Goal: Information Seeking & Learning: Compare options

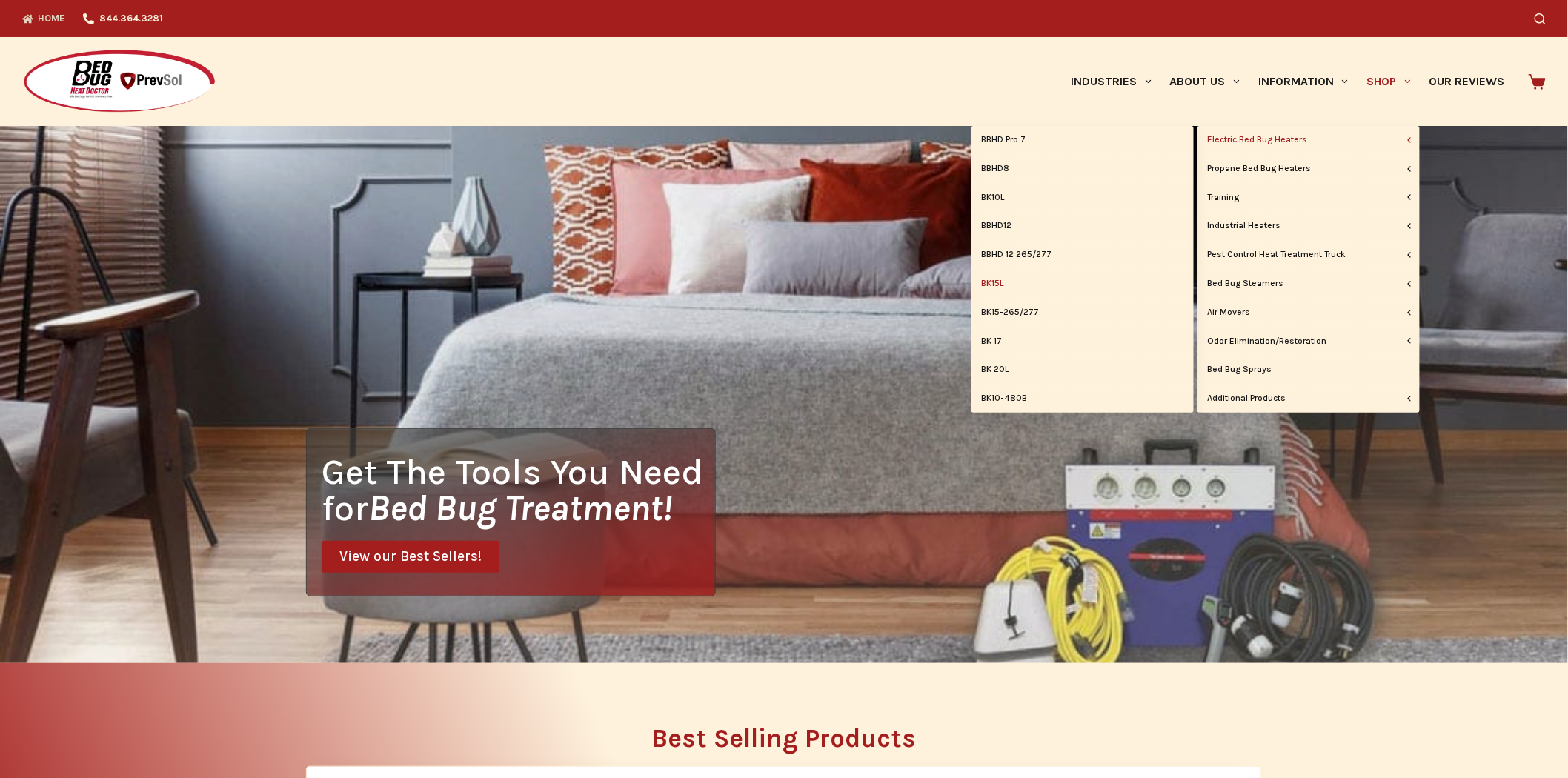
click at [1010, 282] on link "BK15L" at bounding box center [1082, 283] width 222 height 28
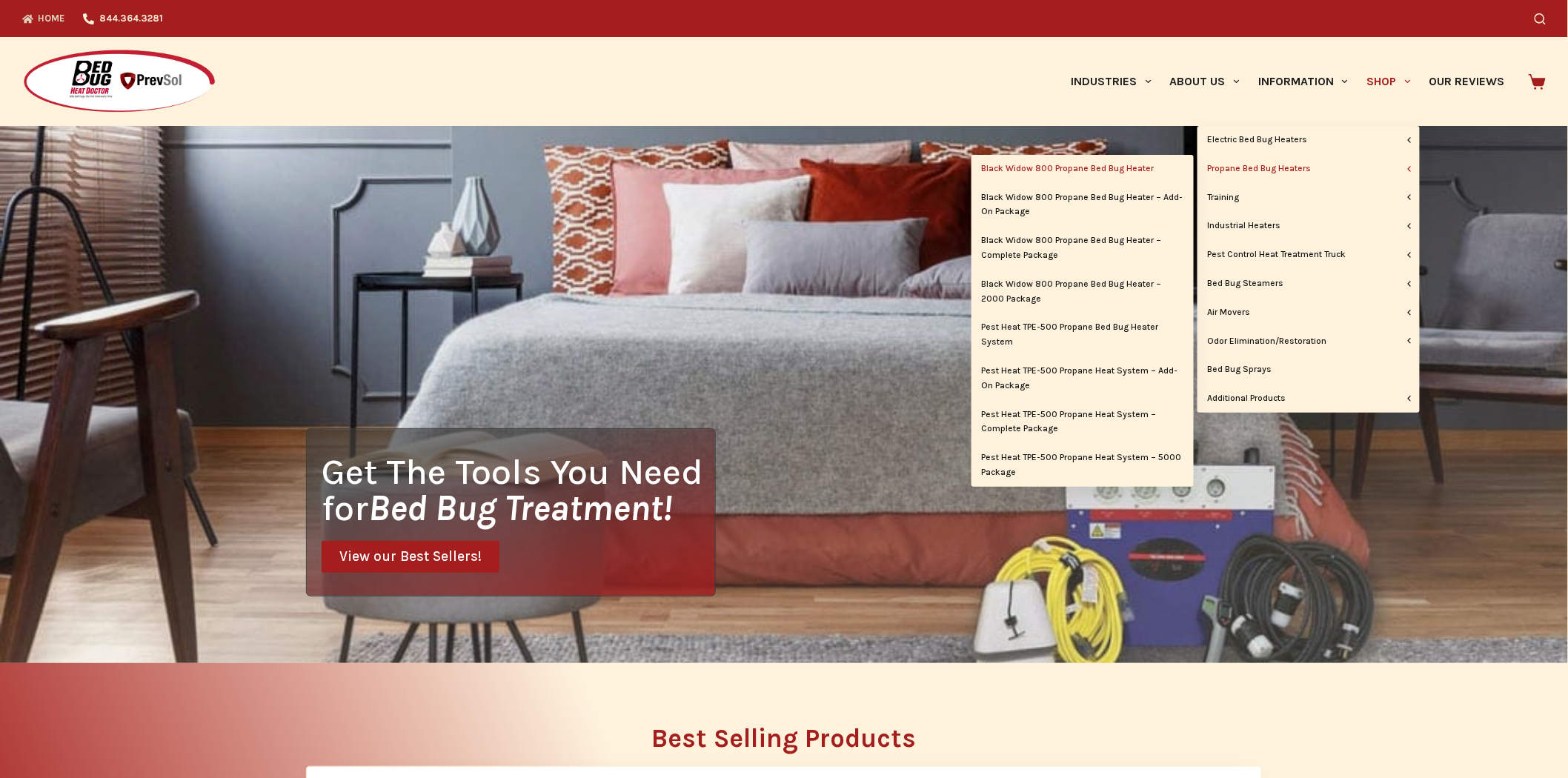
click at [1145, 171] on link "Black Widow 800 Propane Bed Bug Heater" at bounding box center [1082, 168] width 222 height 28
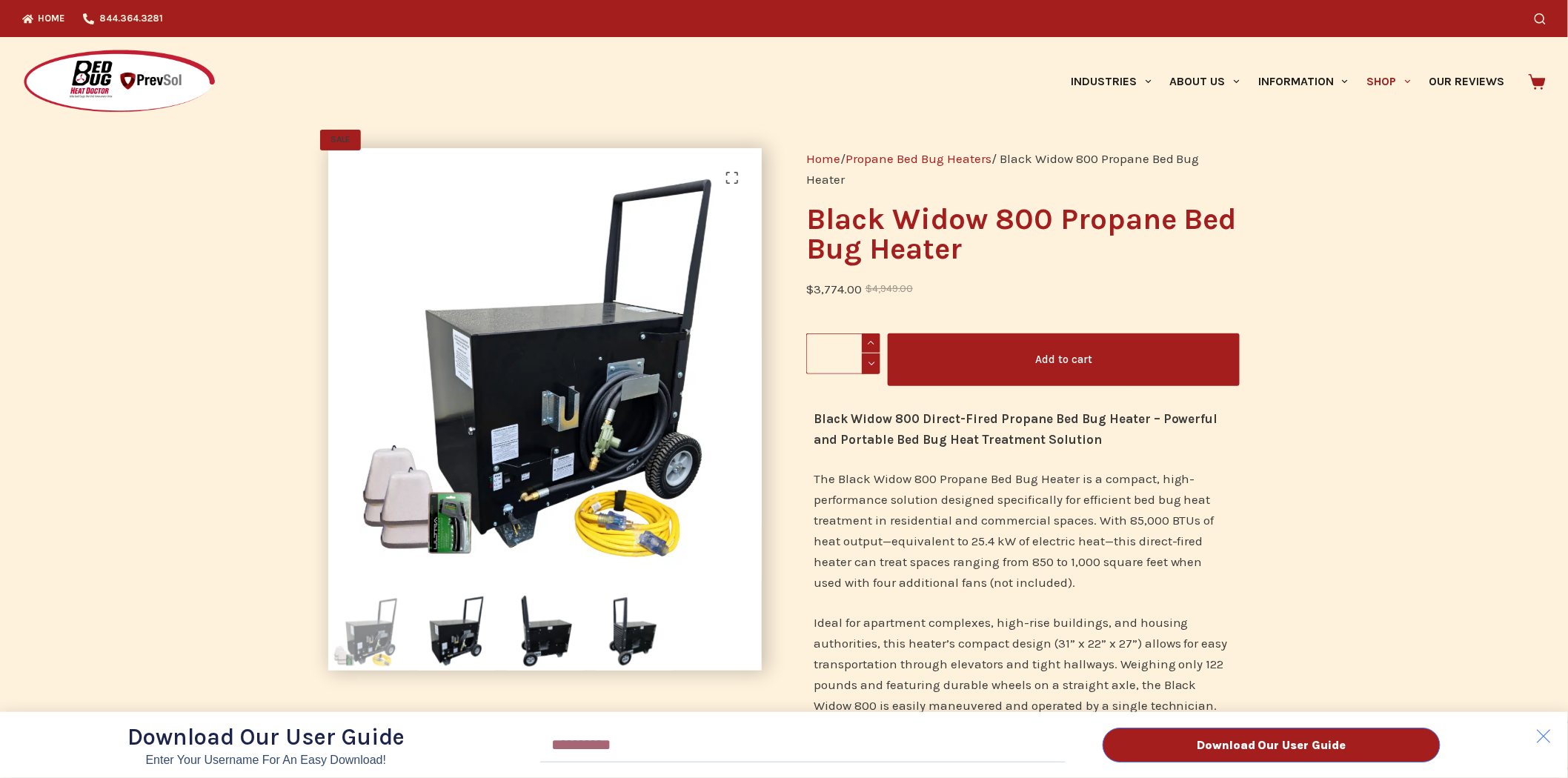
click at [1410, 79] on div "Download Our User Guide Enter Your Username for an Easy Download! Email Downloa…" at bounding box center [784, 389] width 1568 height 778
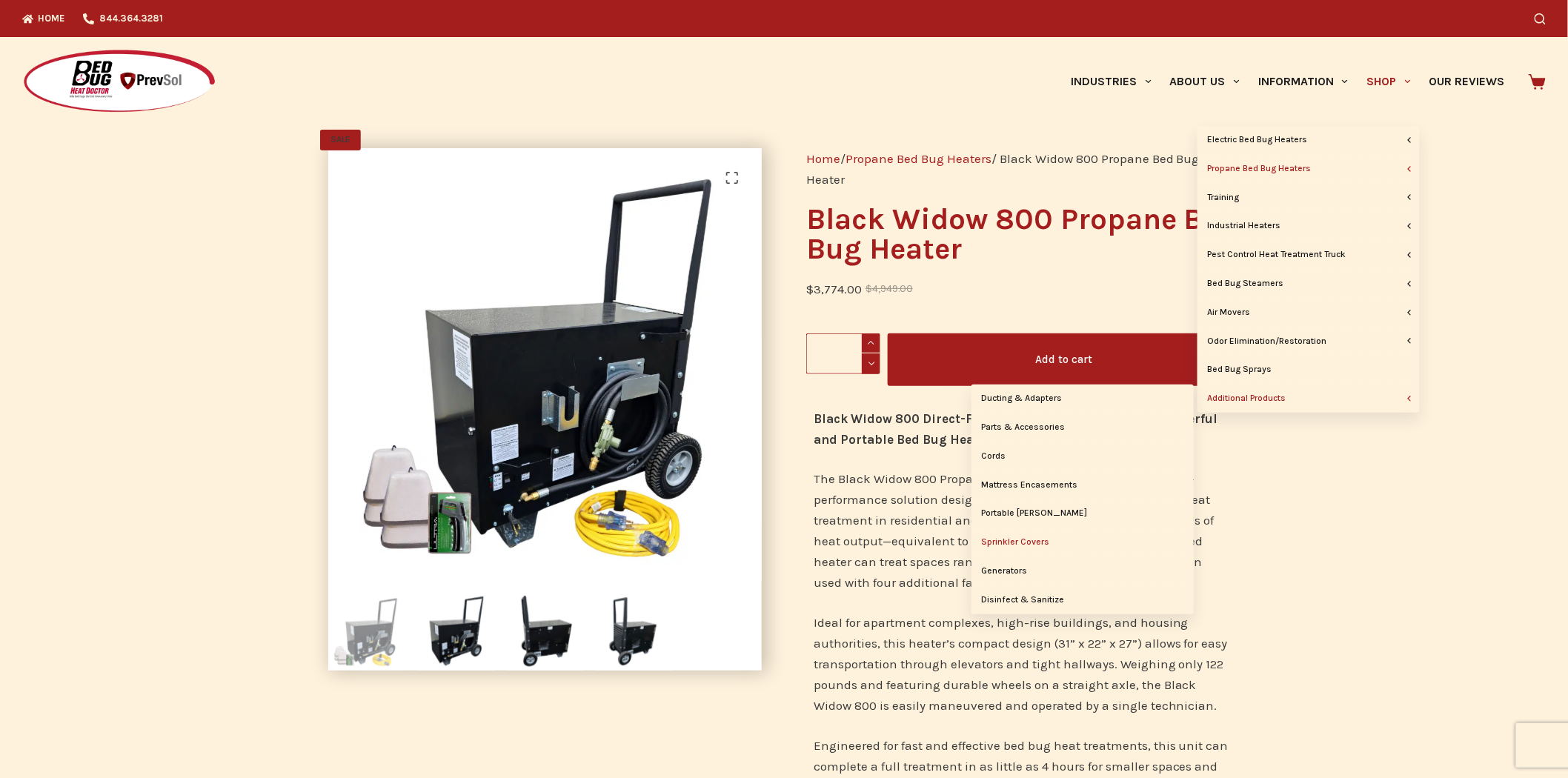
click at [1031, 548] on link "Sprinkler Covers" at bounding box center [1082, 542] width 222 height 28
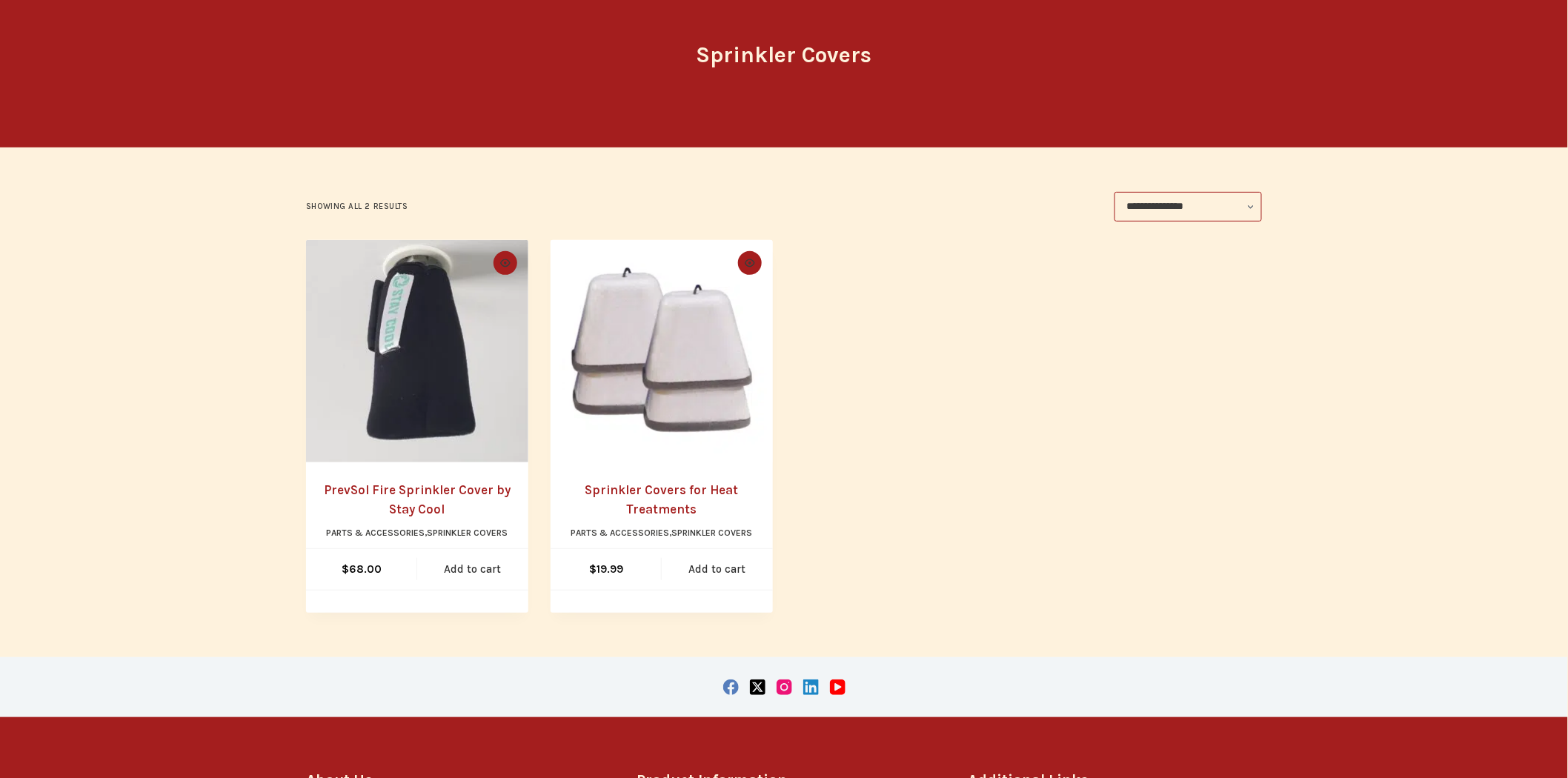
click at [345, 396] on img "PrevSol Fire Sprinkler Cover by Stay Cool" at bounding box center [417, 351] width 222 height 222
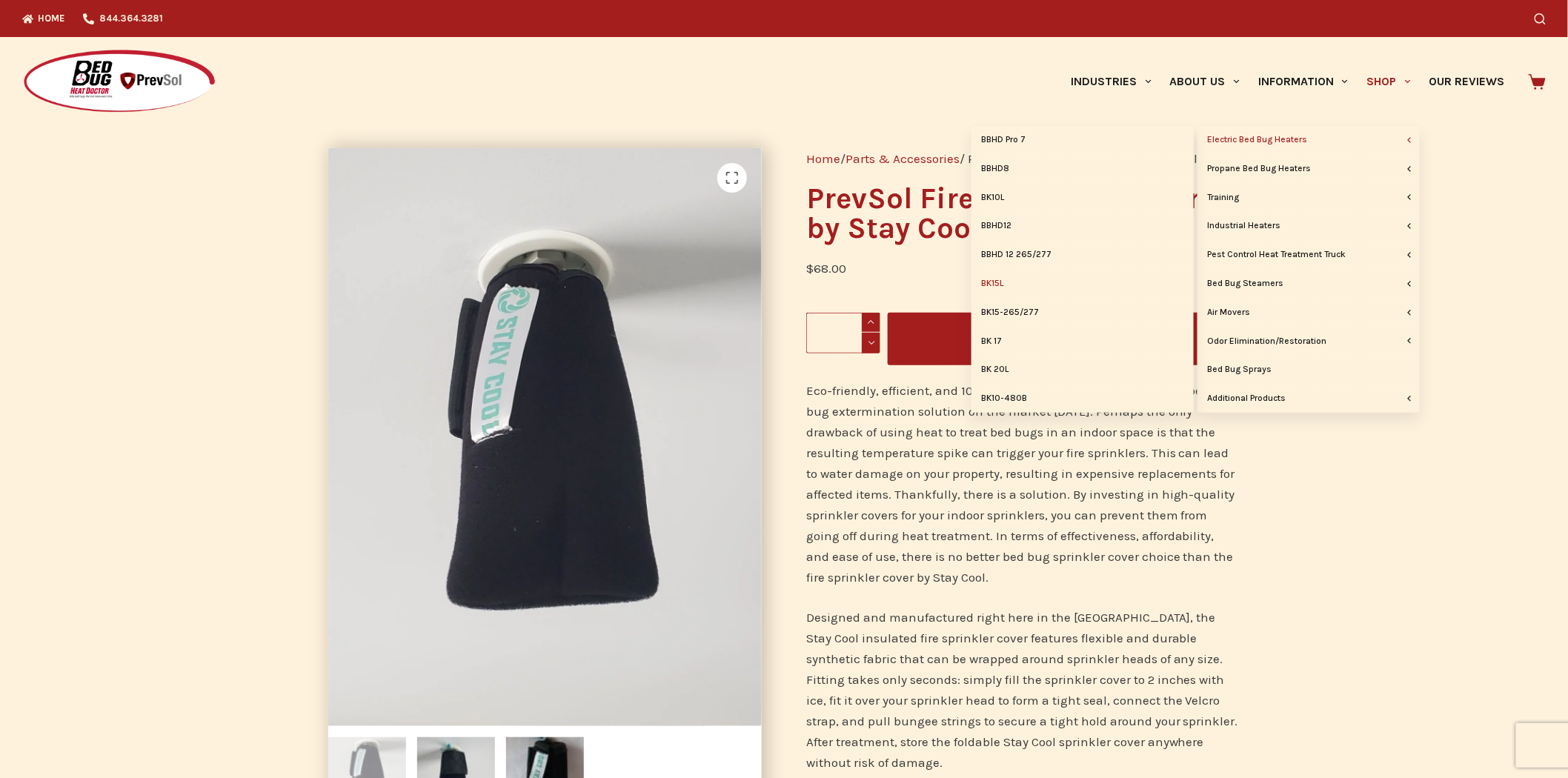
click at [998, 284] on link "BK15L" at bounding box center [1082, 283] width 222 height 28
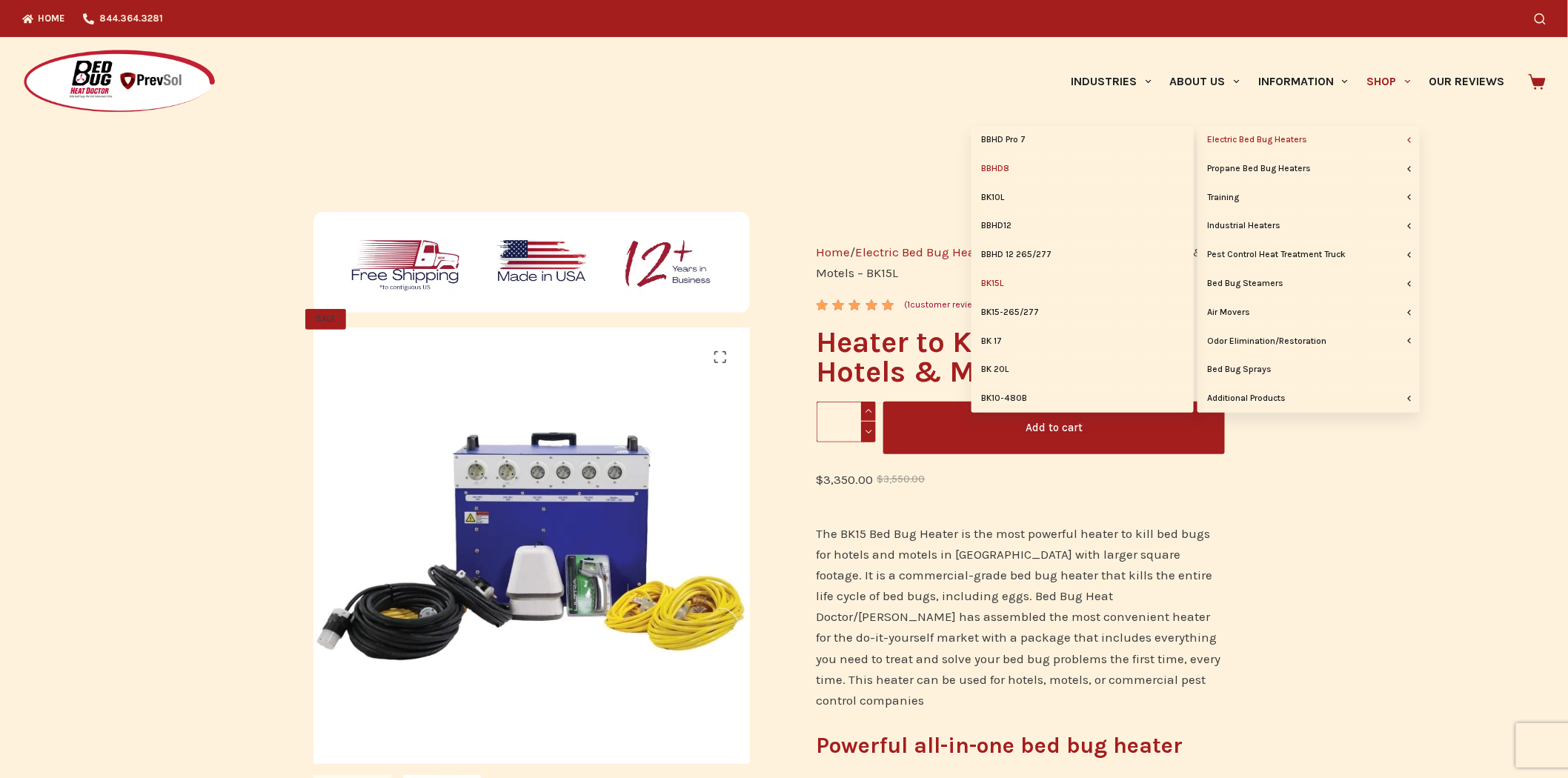
click at [1004, 167] on link "BBHD8" at bounding box center [1082, 168] width 222 height 28
